Goal: Navigation & Orientation: Find specific page/section

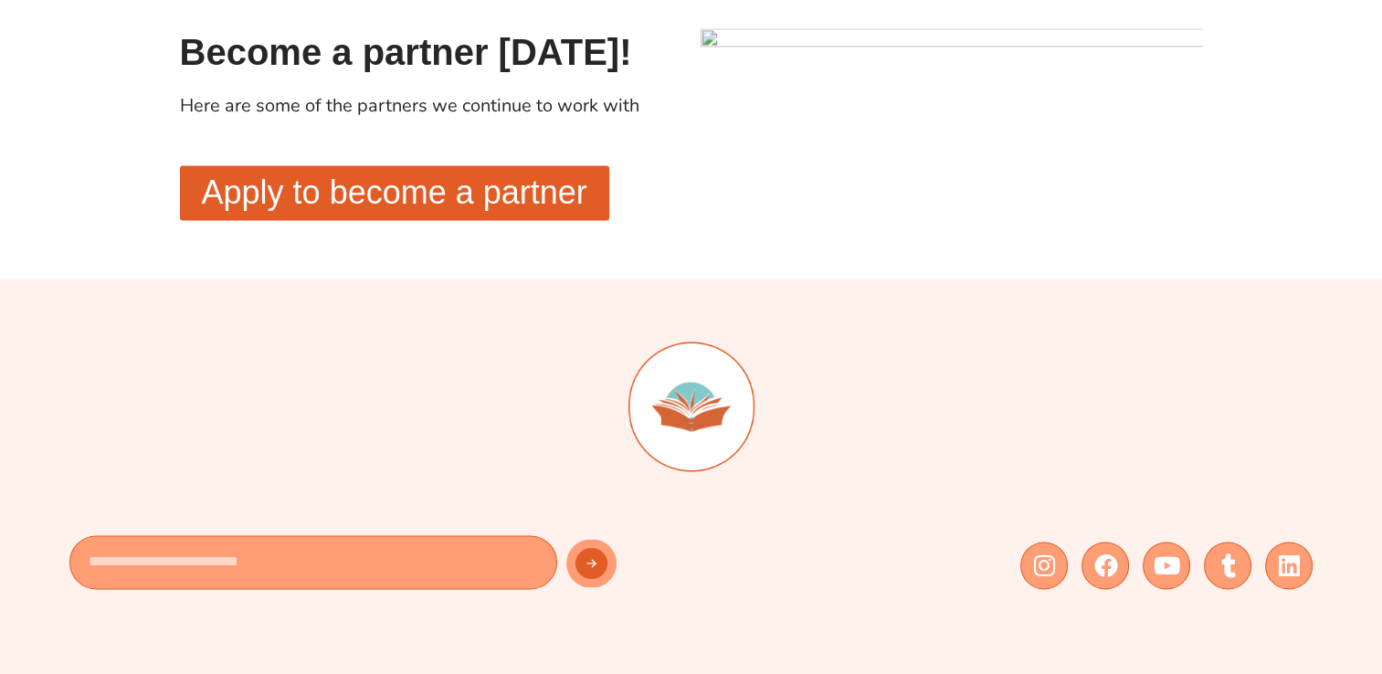
scroll to position [2775, 0]
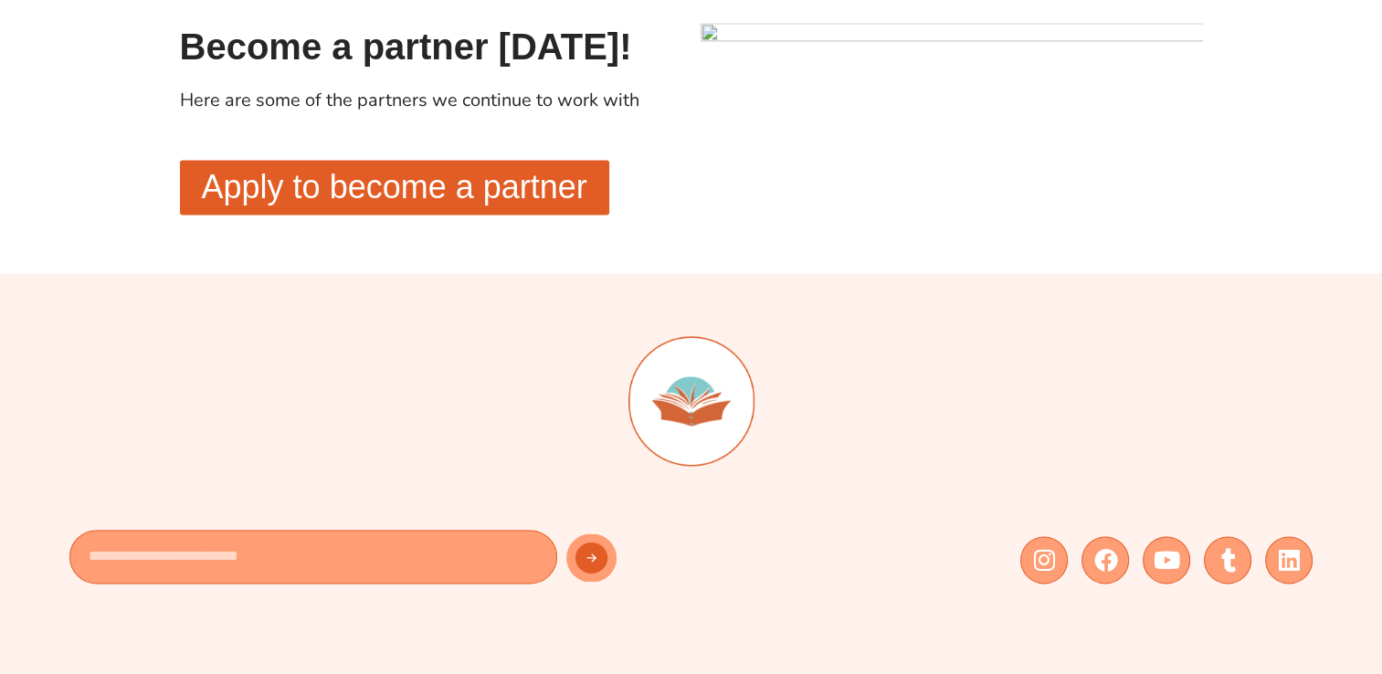
click at [530, 204] on span "Apply to become a partner" at bounding box center [395, 187] width 386 height 33
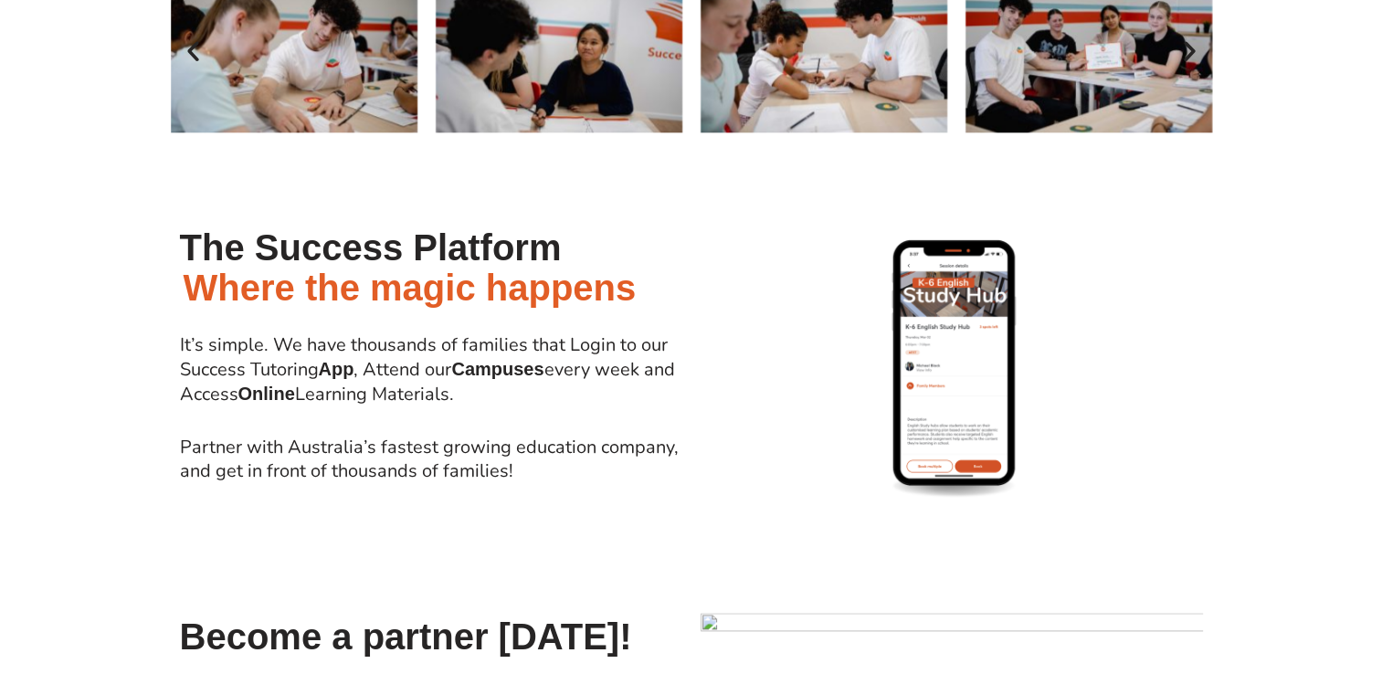
scroll to position [1595, 0]
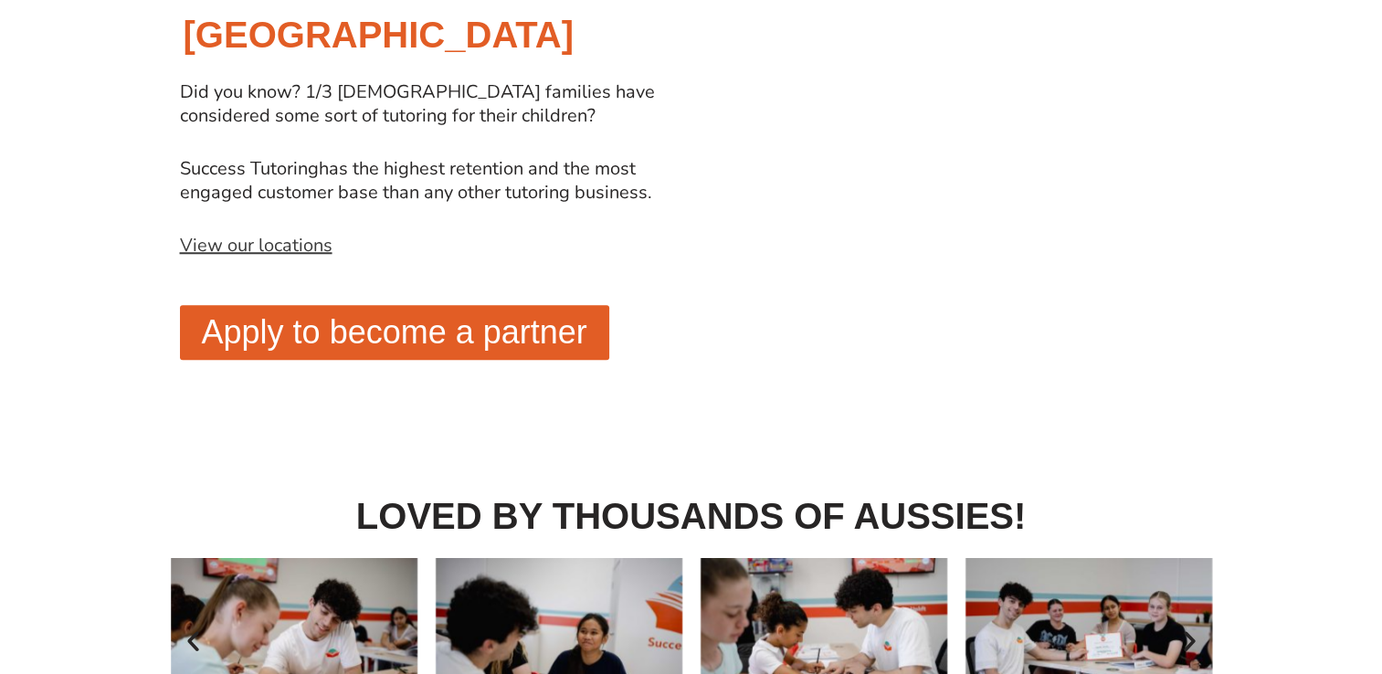
click at [288, 233] on link "View our locations" at bounding box center [256, 245] width 153 height 25
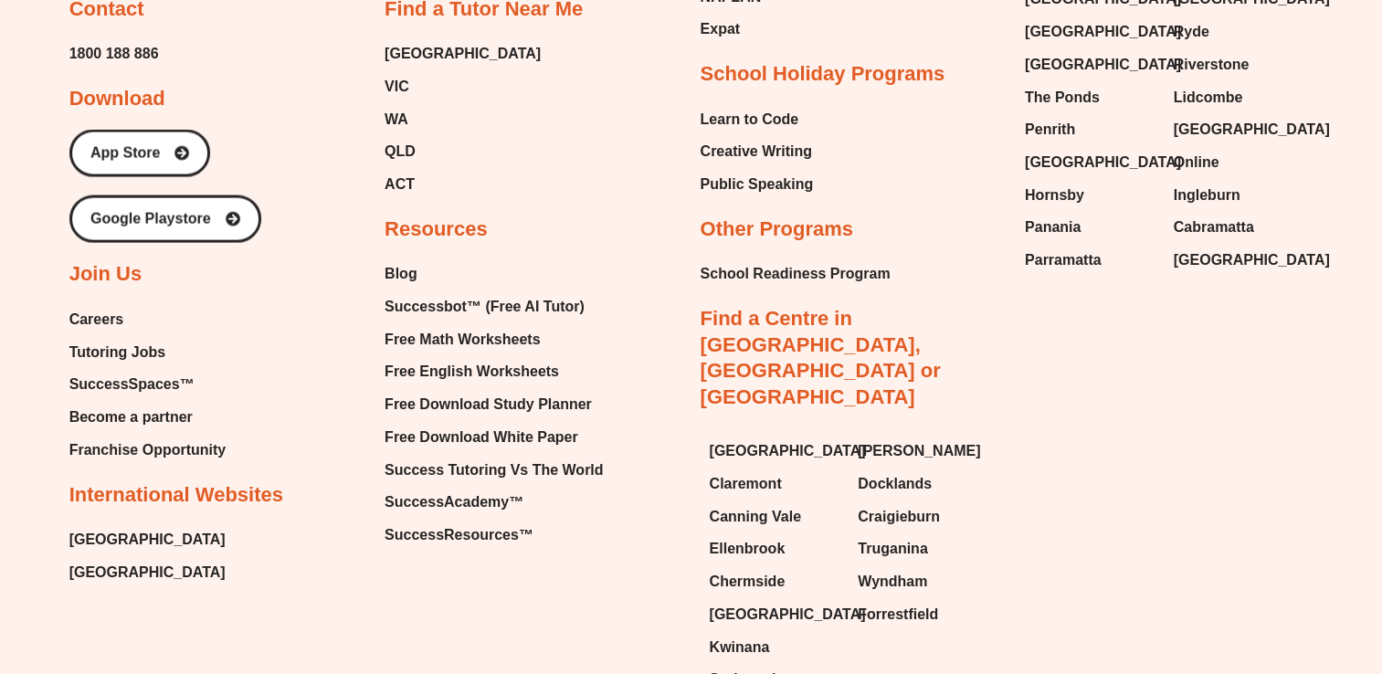
scroll to position [3313, 0]
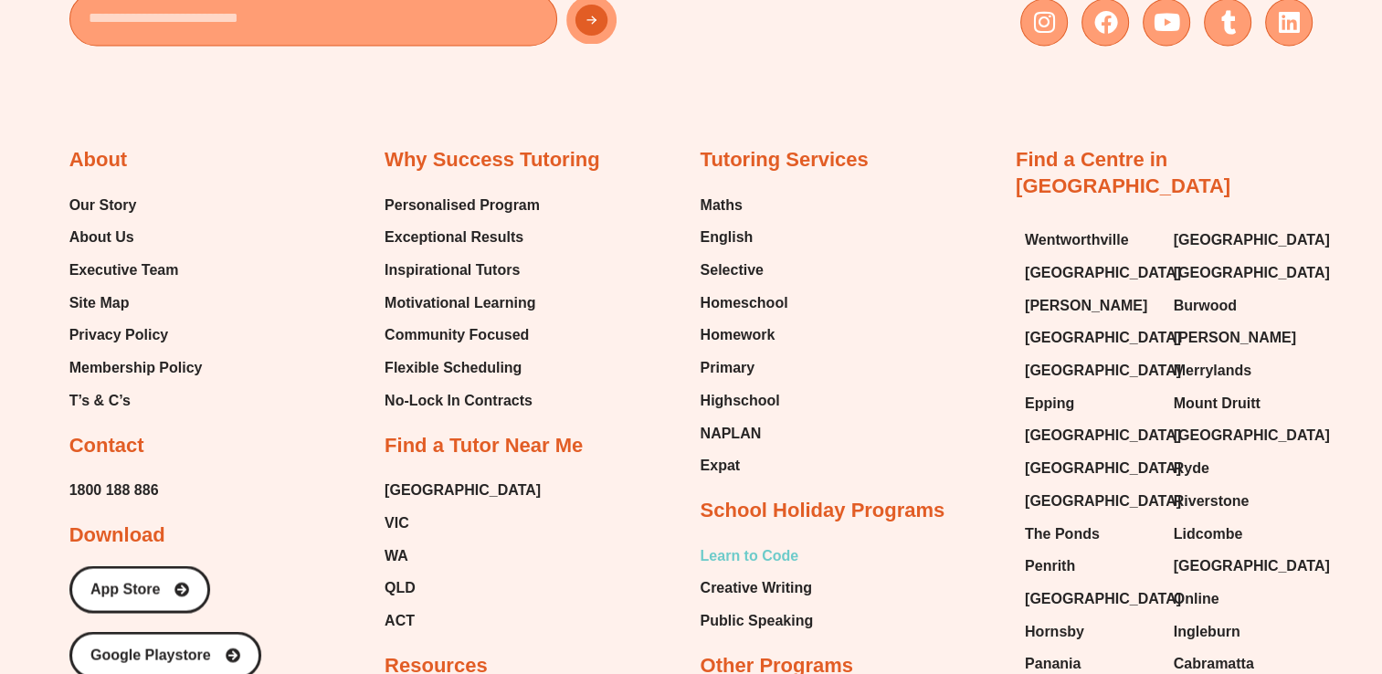
click at [789, 568] on span "Learn to Code" at bounding box center [749, 555] width 99 height 27
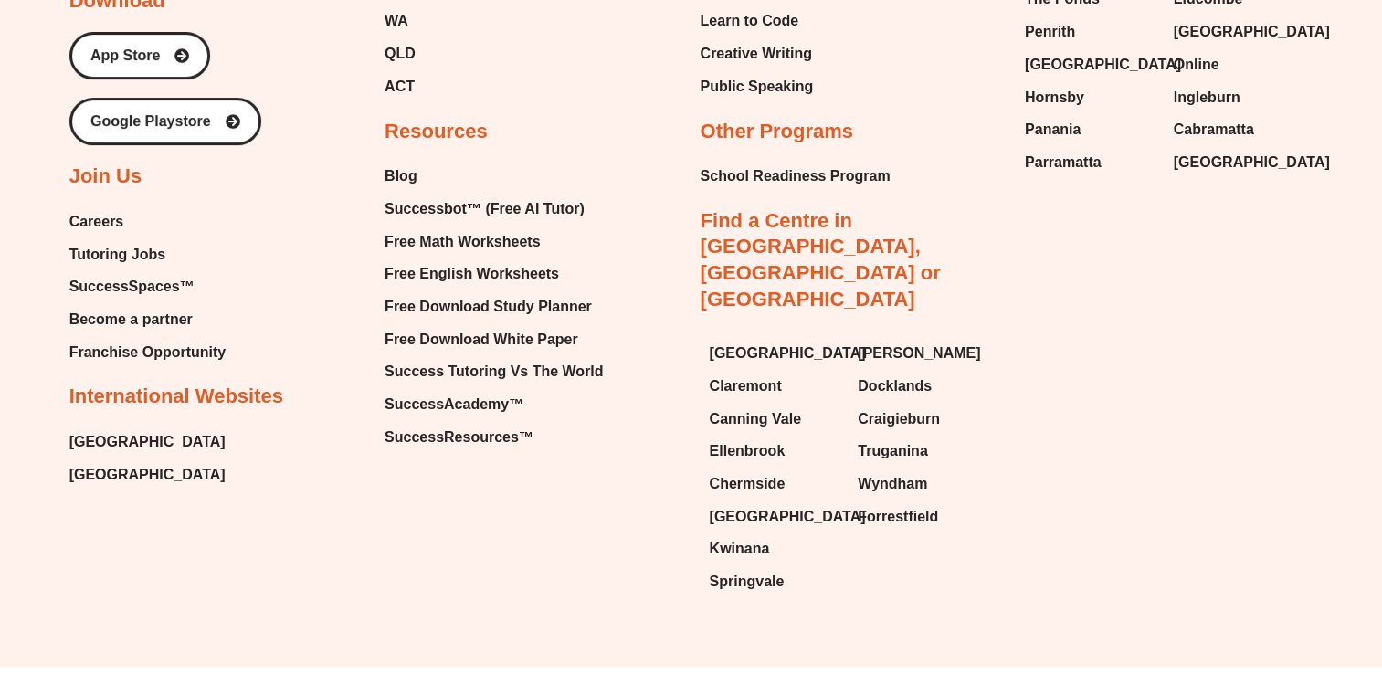
scroll to position [7452, 0]
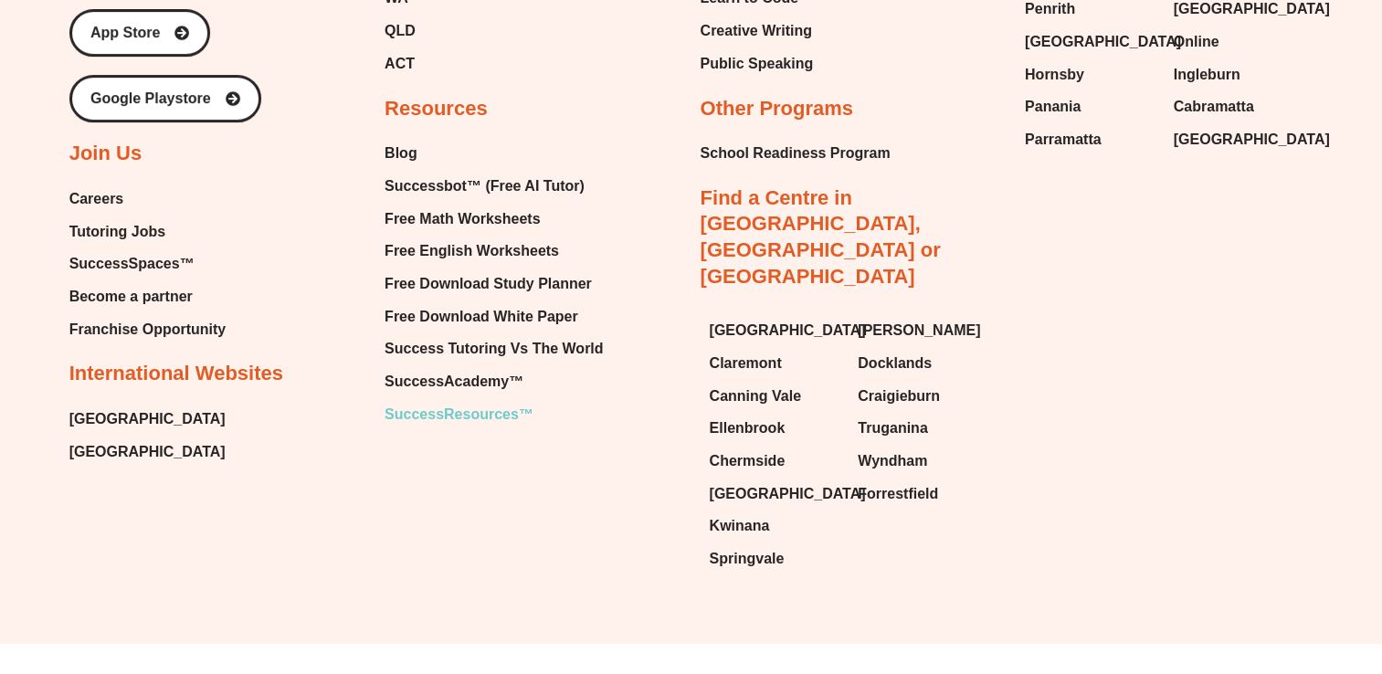
click at [489, 401] on span "SuccessResources™" at bounding box center [459, 414] width 149 height 27
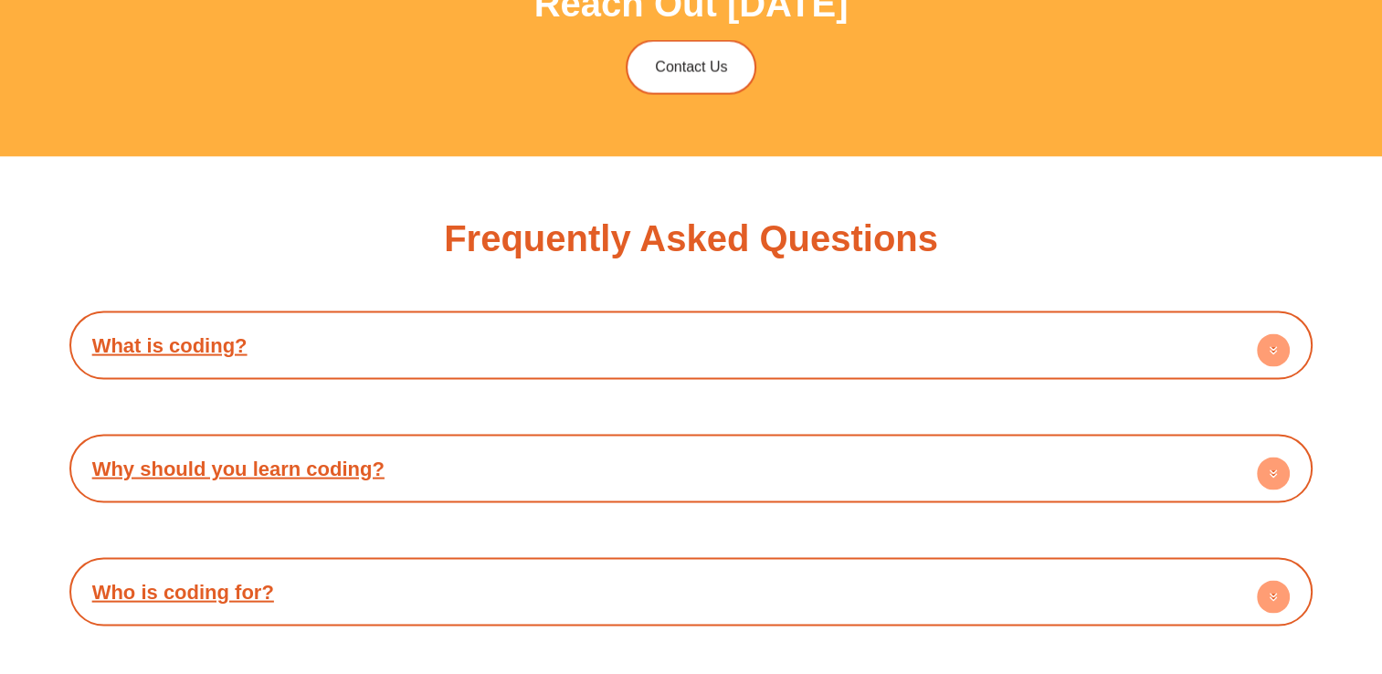
scroll to position [2951, 0]
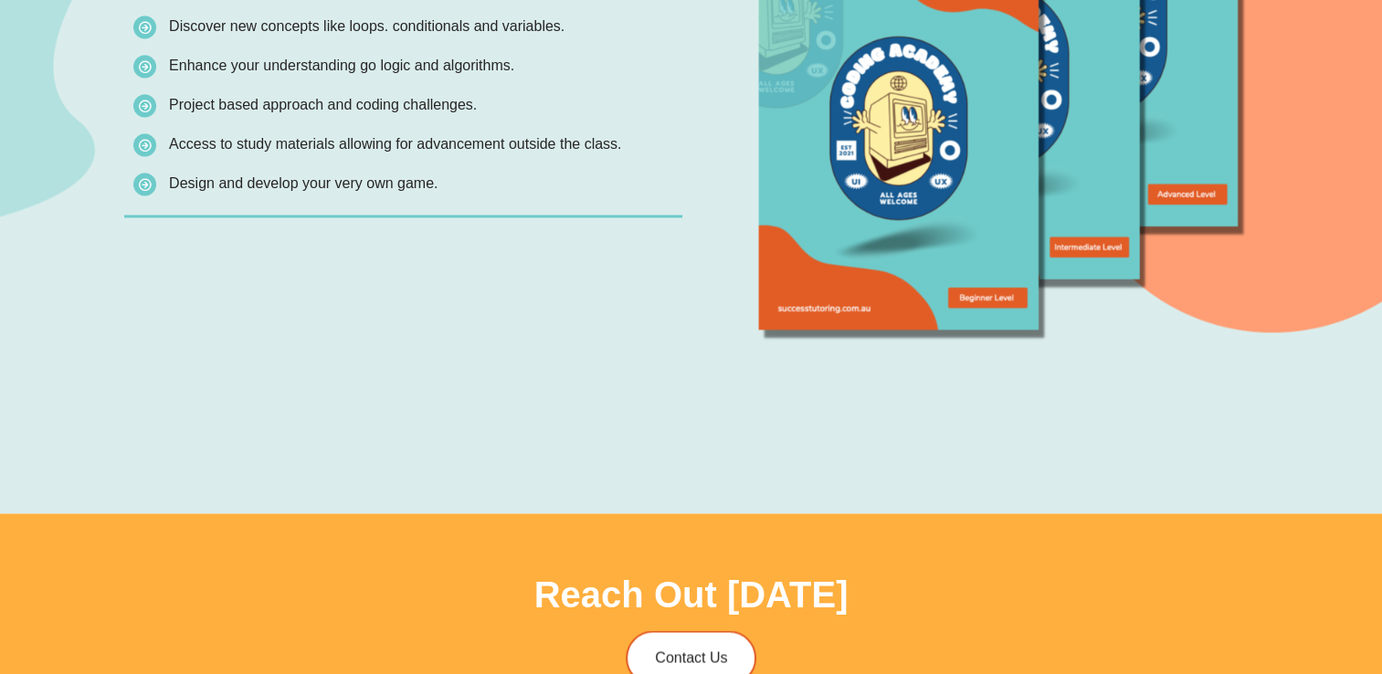
click at [997, 296] on img at bounding box center [1003, 85] width 560 height 560
click at [1112, 239] on img at bounding box center [1003, 85] width 560 height 560
click at [1204, 230] on img at bounding box center [1003, 85] width 560 height 560
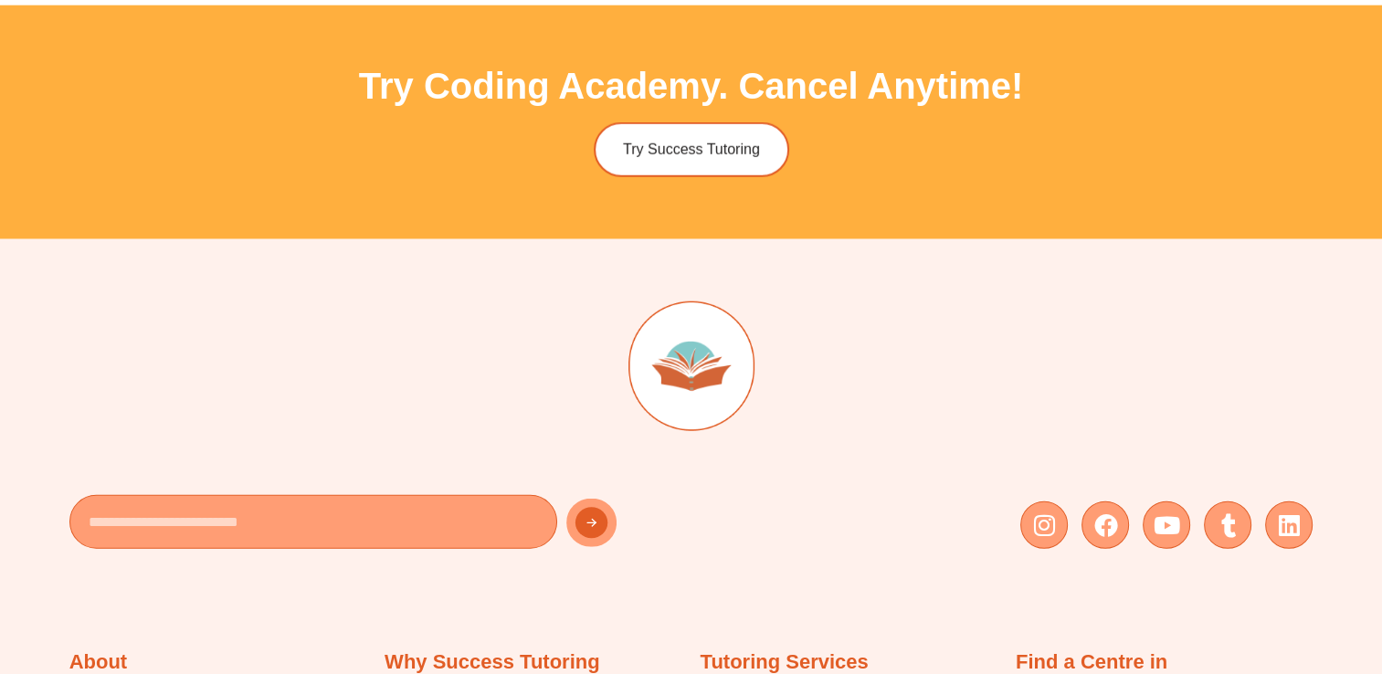
scroll to position [4131, 0]
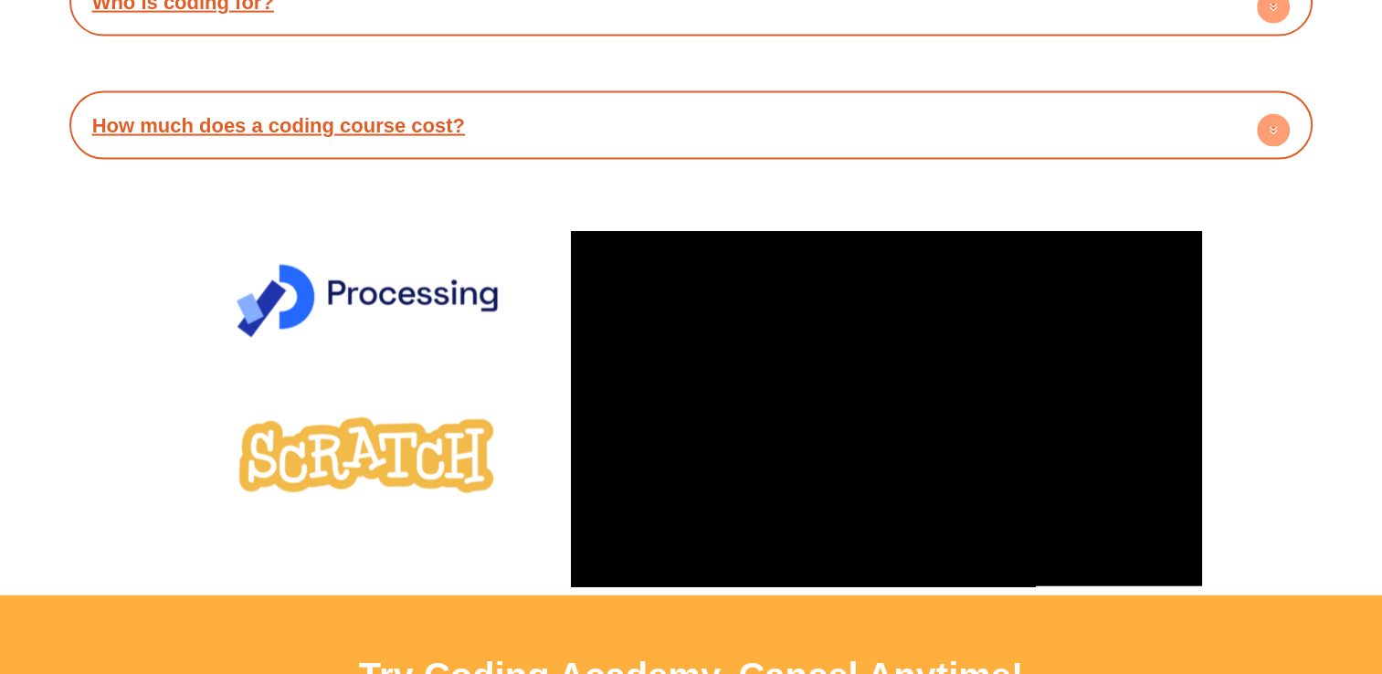
click at [1282, 126] on circle at bounding box center [1273, 130] width 33 height 33
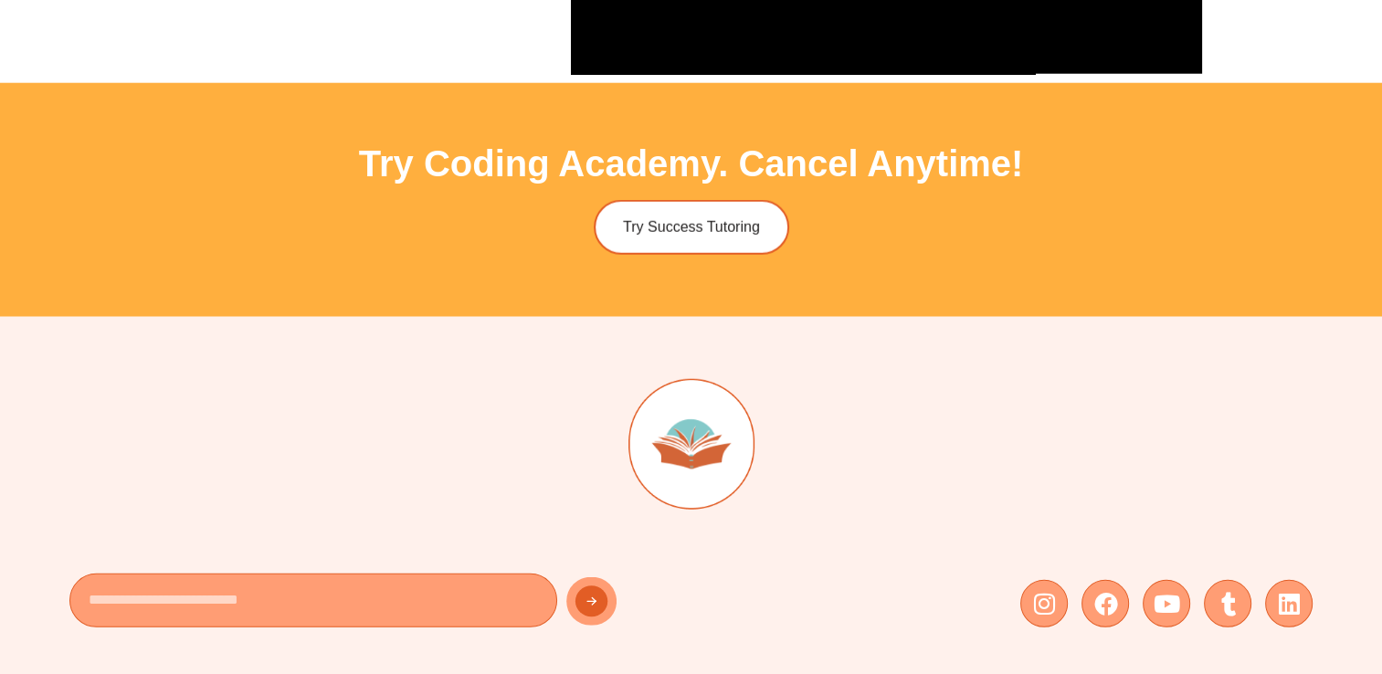
scroll to position [5312, 0]
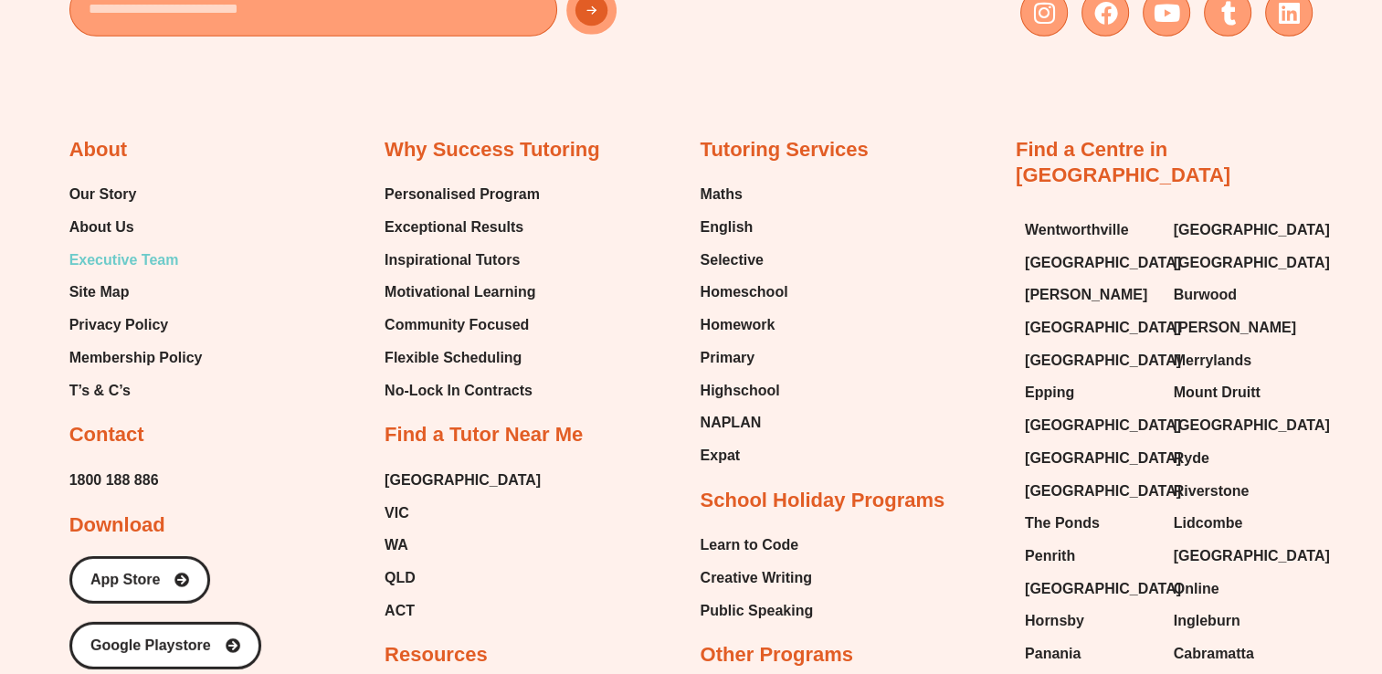
click at [175, 254] on span "Executive Team" at bounding box center [124, 260] width 110 height 27
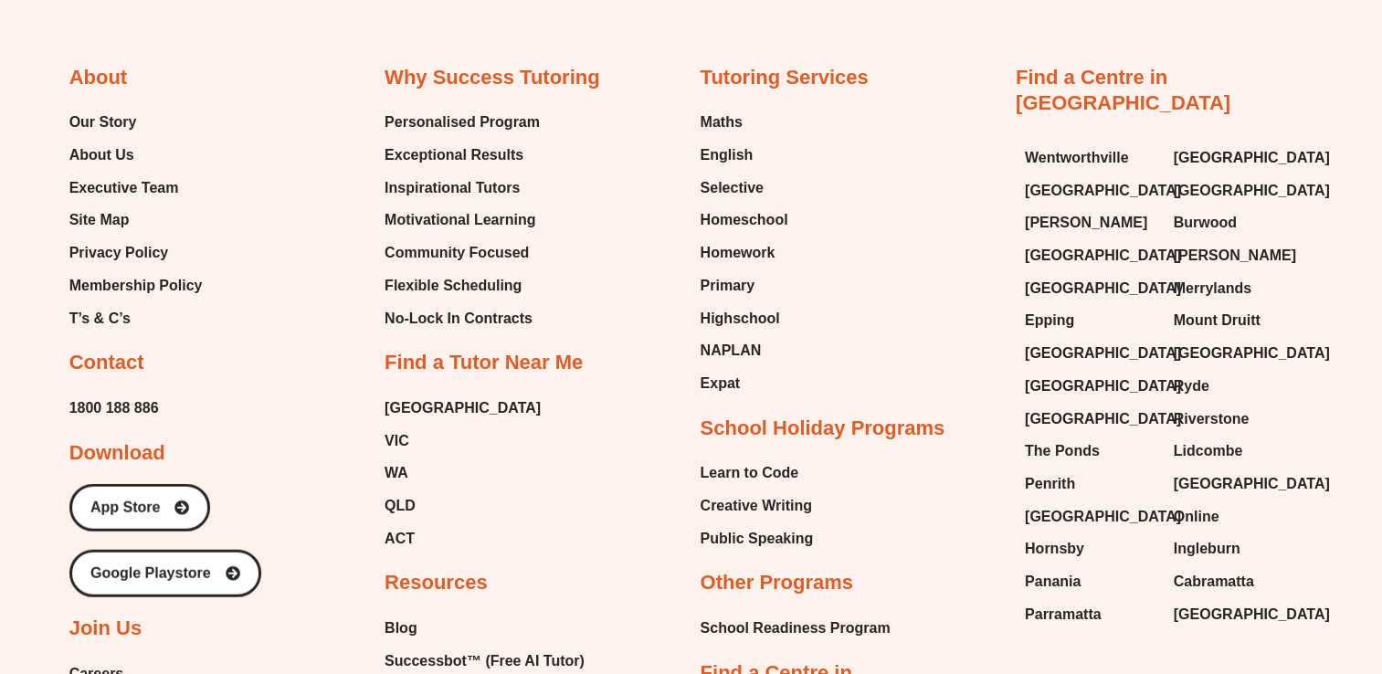
scroll to position [4721, 0]
